Goal: Use online tool/utility: Utilize a website feature to perform a specific function

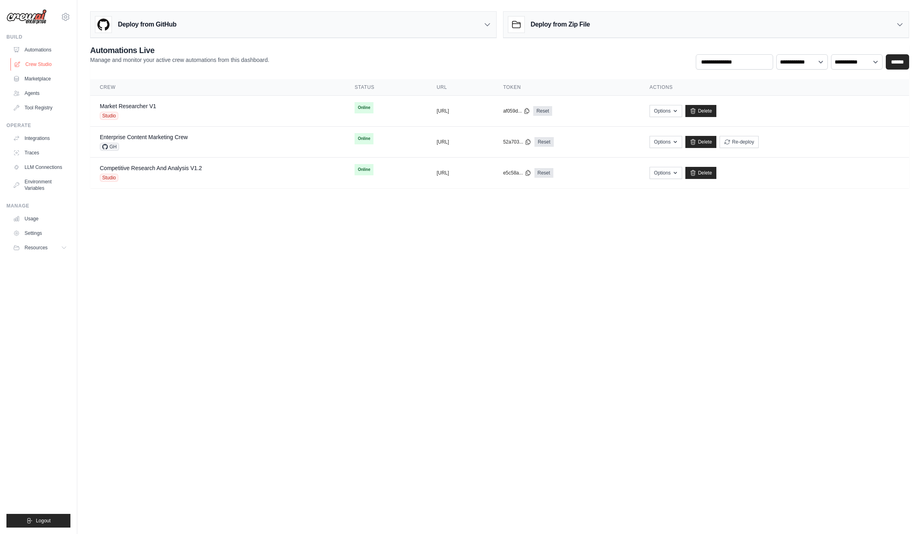
click at [39, 65] on link "Crew Studio" at bounding box center [40, 64] width 61 height 13
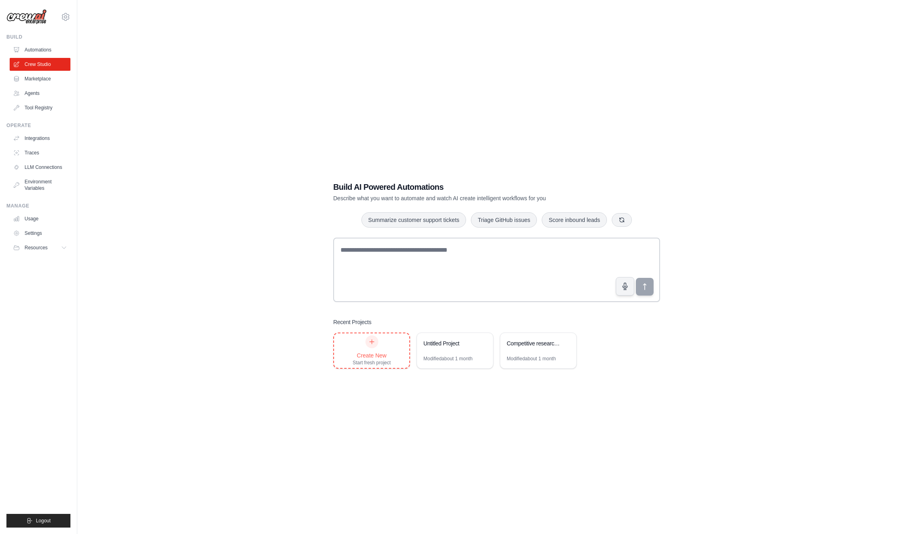
click at [372, 350] on div "Create New Start fresh project" at bounding box center [371, 351] width 38 height 31
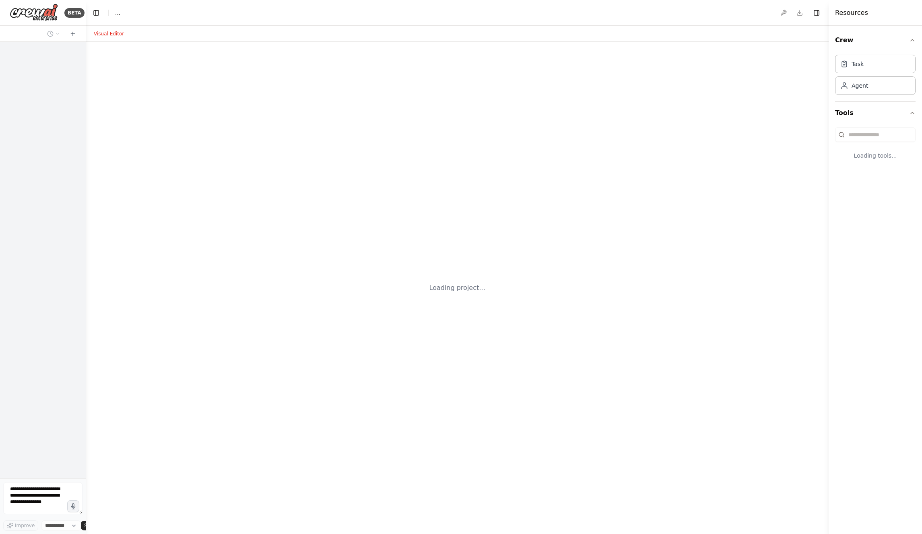
select select "****"
